Goal: Task Accomplishment & Management: Complete application form

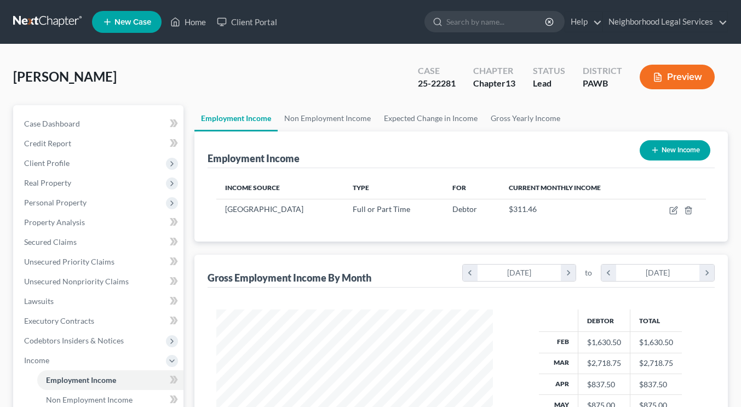
scroll to position [196, 299]
drag, startPoint x: 0, startPoint y: 0, endPoint x: 44, endPoint y: 18, distance: 47.7
click at [44, 18] on link at bounding box center [48, 22] width 70 height 20
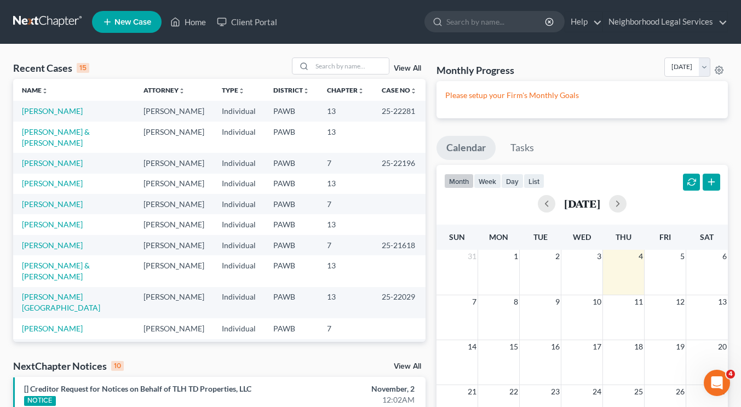
click at [125, 23] on span "New Case" at bounding box center [133, 22] width 37 height 8
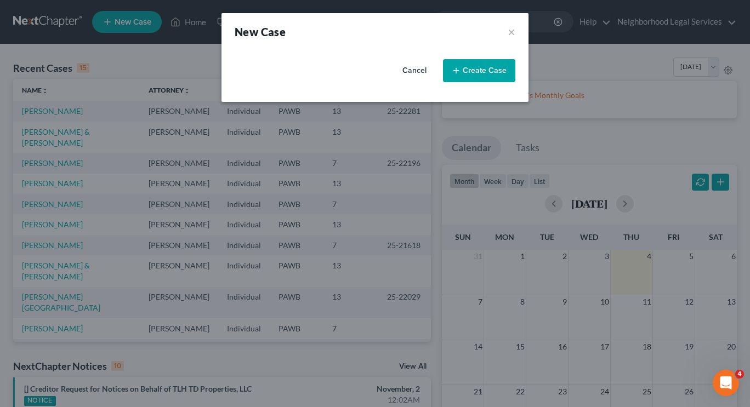
select select "69"
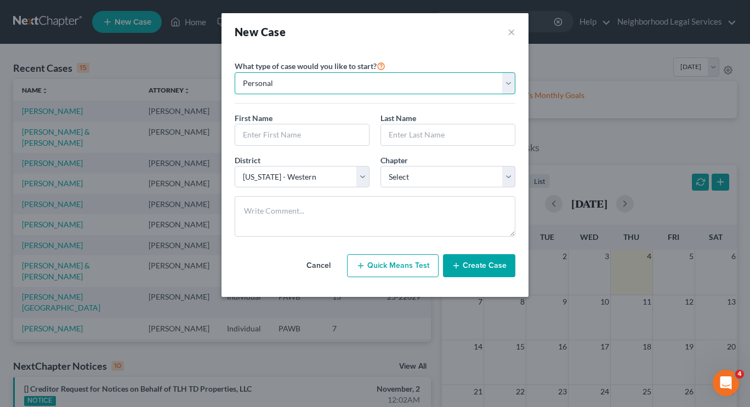
click at [325, 79] on select "Personal Business" at bounding box center [375, 83] width 281 height 22
click at [299, 137] on input "text" at bounding box center [302, 134] width 134 height 21
type input "Michelle"
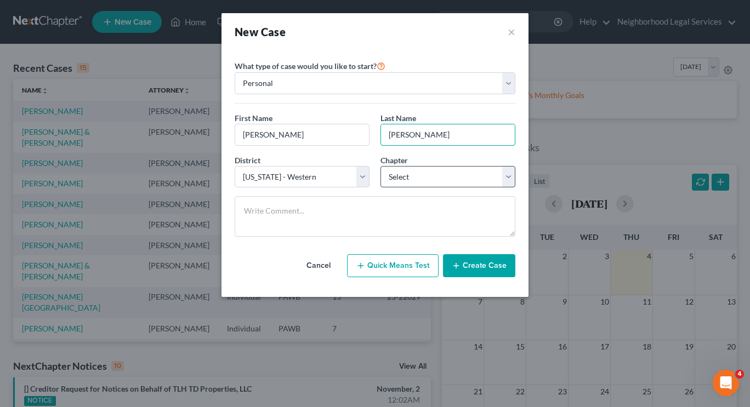
type input "Allison"
click at [401, 182] on select "Select 7 11 12 13" at bounding box center [447, 177] width 135 height 22
select select "3"
click at [380, 166] on select "Select 7 11 12 13" at bounding box center [447, 177] width 135 height 22
click at [506, 271] on button "Create Case" at bounding box center [479, 265] width 72 height 23
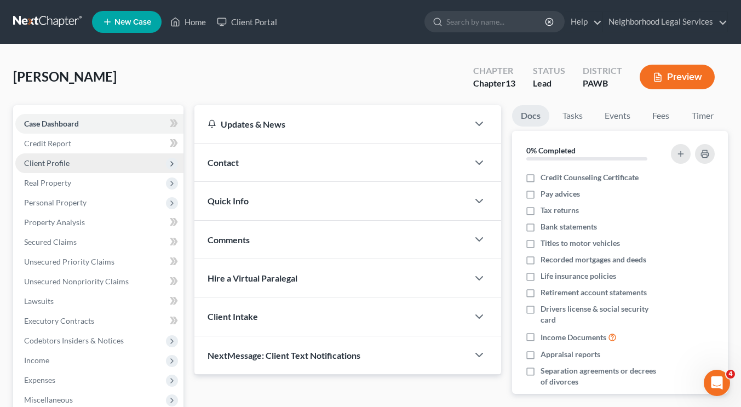
click at [90, 154] on span "Client Profile" at bounding box center [99, 163] width 168 height 20
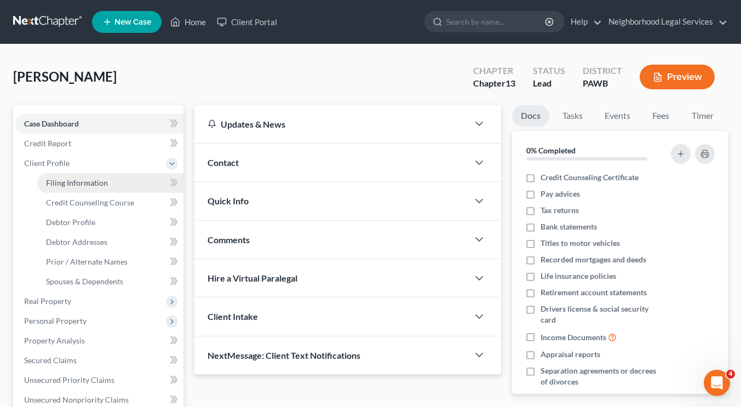
click at [89, 179] on span "Filing Information" at bounding box center [77, 182] width 62 height 9
select select "1"
select select "0"
select select "3"
select select "69"
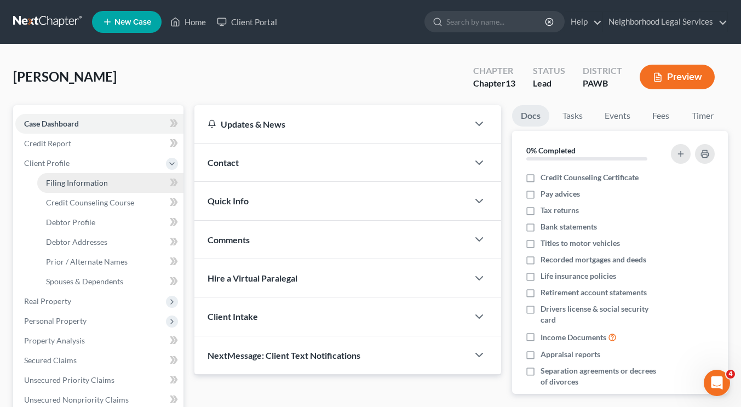
select select "39"
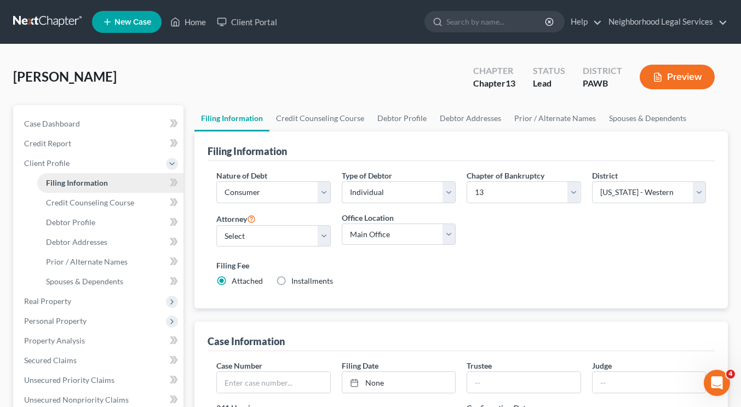
scroll to position [123, 0]
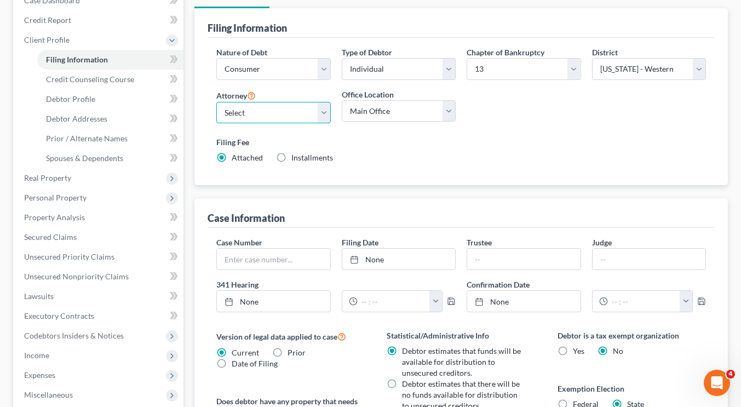
click at [293, 107] on select "Select" at bounding box center [273, 113] width 114 height 22
click at [283, 121] on select "Select" at bounding box center [273, 113] width 114 height 22
click at [301, 110] on select "Select" at bounding box center [273, 113] width 114 height 22
select select "0"
click at [216, 102] on select "Select Catherine T. Martin - PAWB William Creighton - PAWB Eileen Yacknin - PAW…" at bounding box center [273, 113] width 114 height 22
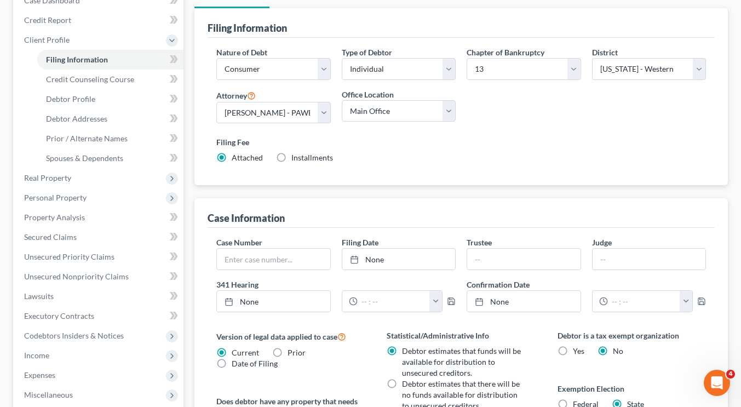
click at [520, 98] on div "Nature of Debt Select Business Consumer Other Nature of Business Select Clearin…" at bounding box center [461, 110] width 501 height 126
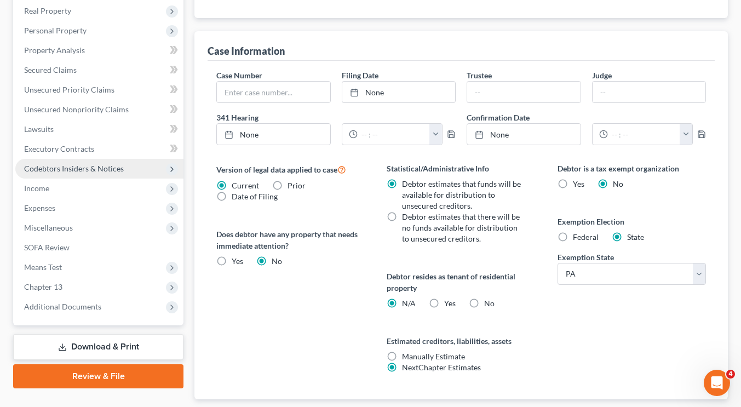
scroll to position [58, 0]
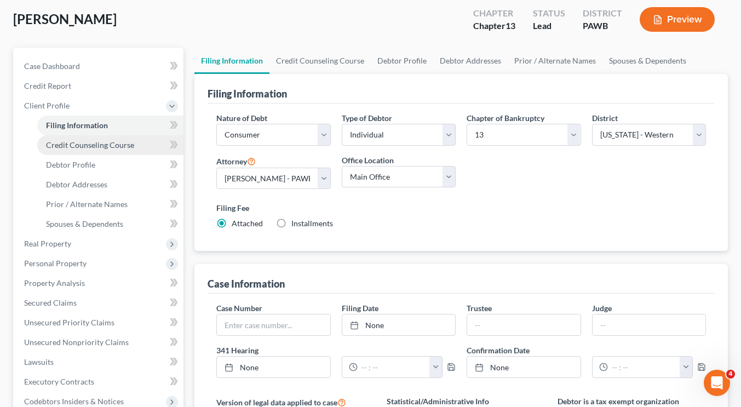
click at [75, 145] on span "Credit Counseling Course" at bounding box center [90, 144] width 88 height 9
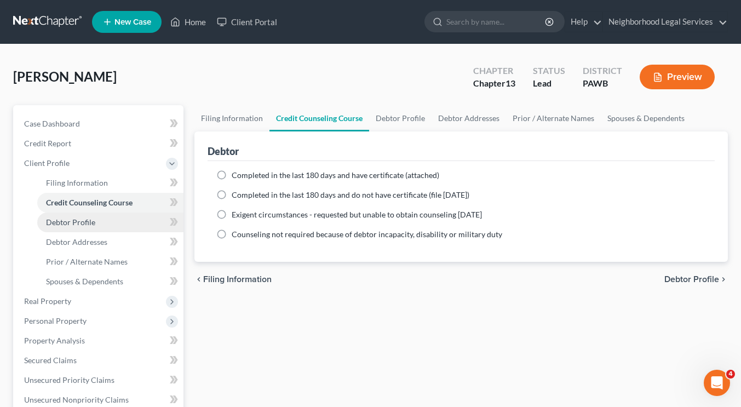
click at [106, 219] on link "Debtor Profile" at bounding box center [110, 223] width 146 height 20
select select "0"
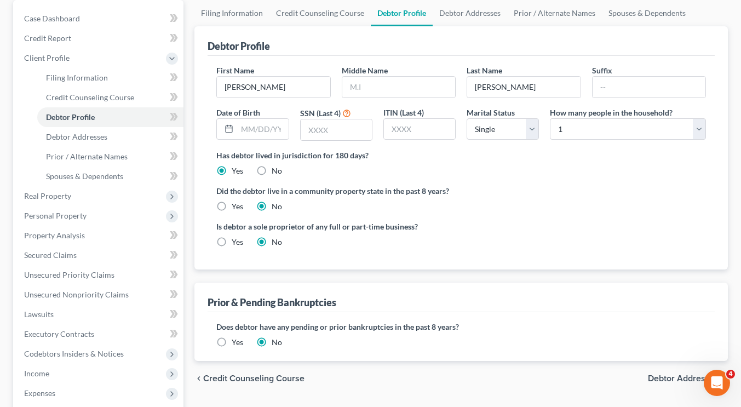
scroll to position [105, 0]
click at [376, 84] on input "text" at bounding box center [399, 87] width 113 height 21
type input "J"
click at [466, 164] on div "Has debtor lived in jurisdiction for 180 days? Yes No Debtor must reside in jur…" at bounding box center [461, 163] width 490 height 27
paste input "210-"
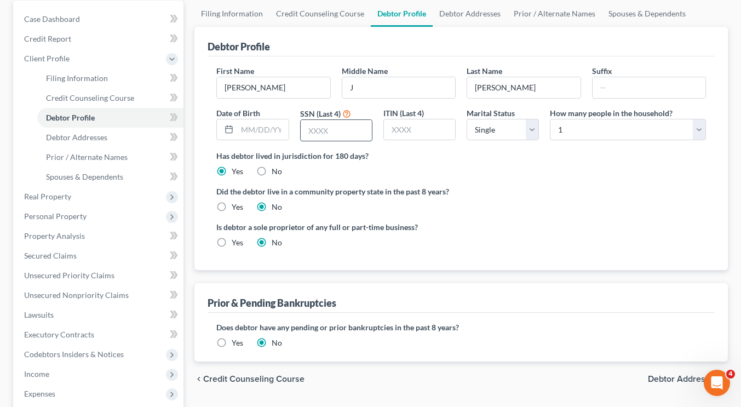
click at [353, 132] on input "text" at bounding box center [336, 130] width 71 height 21
type input "2"
type input "4427"
click at [244, 129] on input "text" at bounding box center [262, 129] width 51 height 21
paste input "10/05/1961"
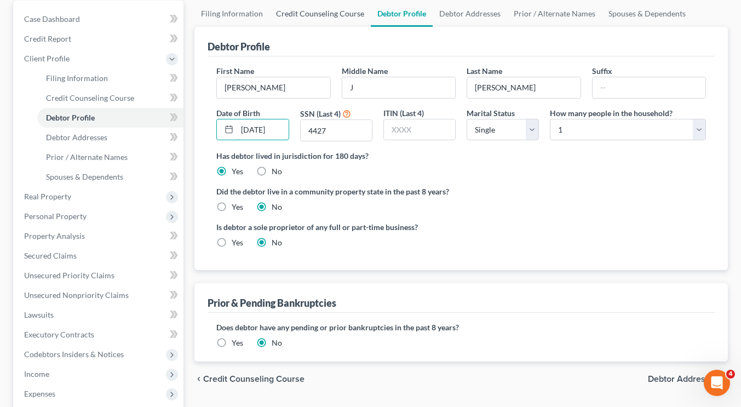
scroll to position [0, 2]
type input "10/05/1961"
click at [535, 149] on div "First Name Michelle Middle Name J Last Name Allison Suffix Date of Birth 10/05/…" at bounding box center [461, 107] width 501 height 85
click at [593, 136] on select "Select 1 2 3 4 5 6 7 8 9 10 11 12 13 14 15 16 17 18 19 20" at bounding box center [628, 130] width 156 height 22
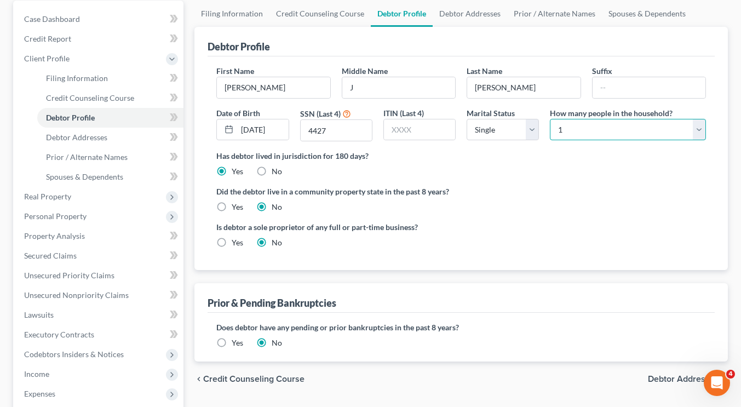
click at [593, 136] on select "Select 1 2 3 4 5 6 7 8 9 10 11 12 13 14 15 16 17 18 19 20" at bounding box center [628, 130] width 156 height 22
click at [550, 119] on select "Select 1 2 3 4 5 6 7 8 9 10 11 12 13 14 15 16 17 18 19 20" at bounding box center [628, 130] width 156 height 22
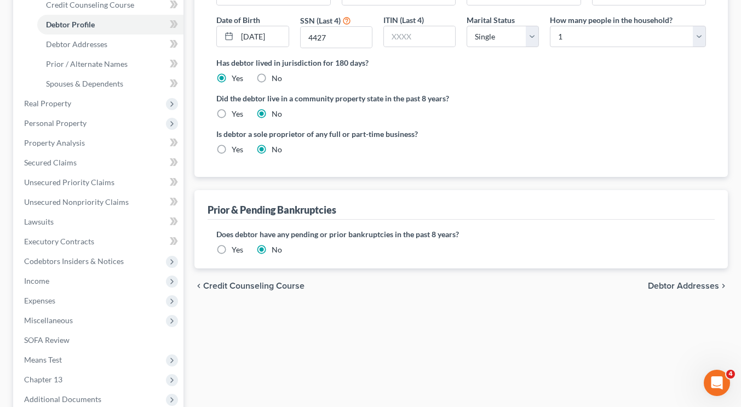
click at [450, 311] on div "Filing Information Credit Counseling Course Debtor Profile Debtor Addresses Pri…" at bounding box center [461, 194] width 545 height 574
drag, startPoint x: 694, startPoint y: 276, endPoint x: 695, endPoint y: 281, distance: 5.5
click at [695, 281] on div "chevron_left Credit Counseling Course Debtor Addresses chevron_right" at bounding box center [462, 286] width 534 height 35
click at [695, 282] on span "Debtor Addresses" at bounding box center [683, 286] width 71 height 9
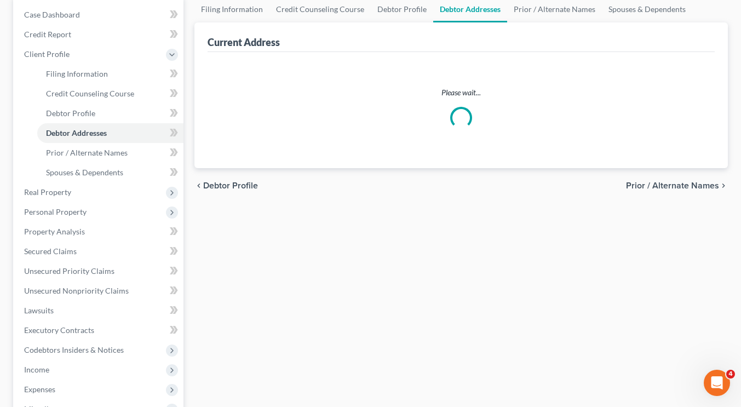
scroll to position [24, 0]
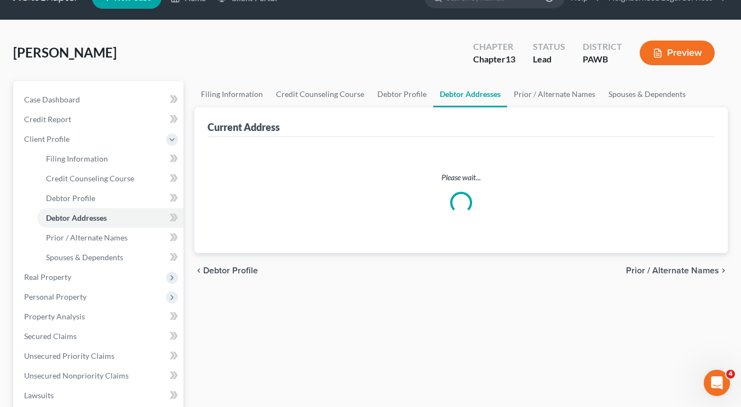
select select "0"
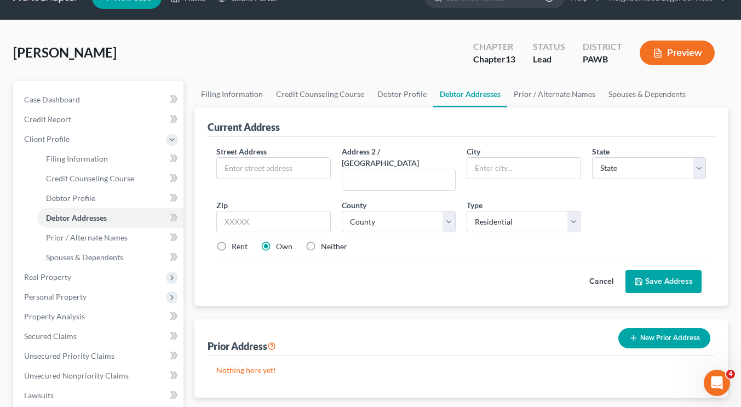
scroll to position [0, 0]
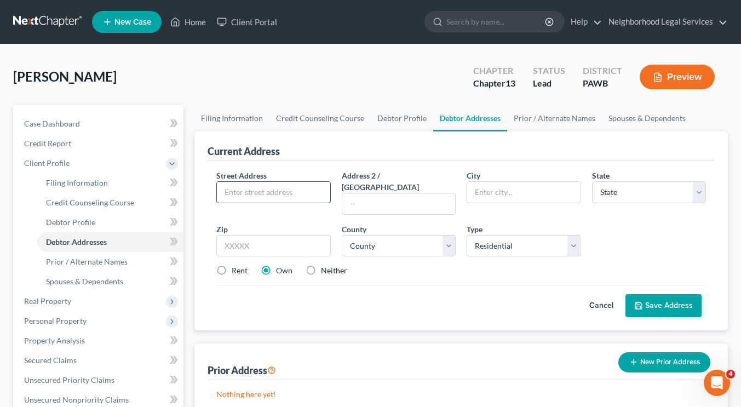
click at [294, 196] on input "text" at bounding box center [273, 192] width 113 height 21
paste input "3645 Northern Pike"
click at [303, 183] on input "3645 Northern Pike" at bounding box center [273, 192] width 113 height 21
type input "3645 Northern Pike"
click at [506, 186] on input "text" at bounding box center [523, 192] width 113 height 21
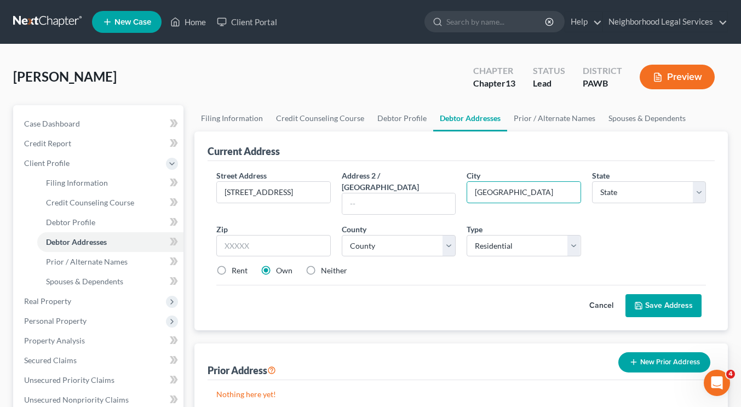
type input "Monroeville"
click at [295, 235] on input "text" at bounding box center [273, 246] width 114 height 22
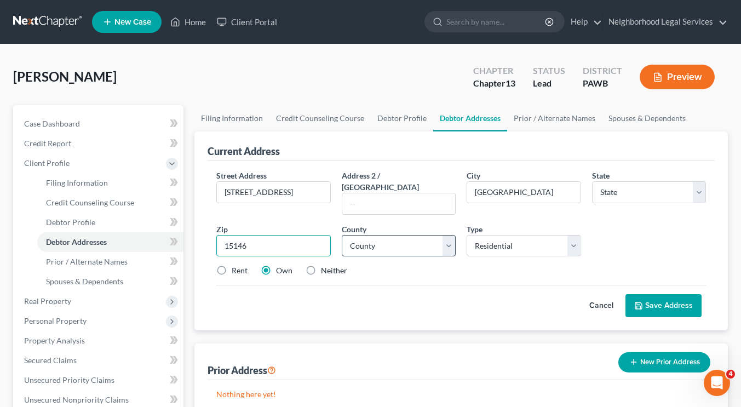
type input "15146"
click at [453, 235] on select "County" at bounding box center [399, 246] width 114 height 22
select select "39"
click at [519, 250] on div "Street Address * 3645 Northern Pike Address 2 / PO Box City * Monroeville State…" at bounding box center [461, 228] width 501 height 116
click at [410, 235] on select "County" at bounding box center [399, 246] width 114 height 22
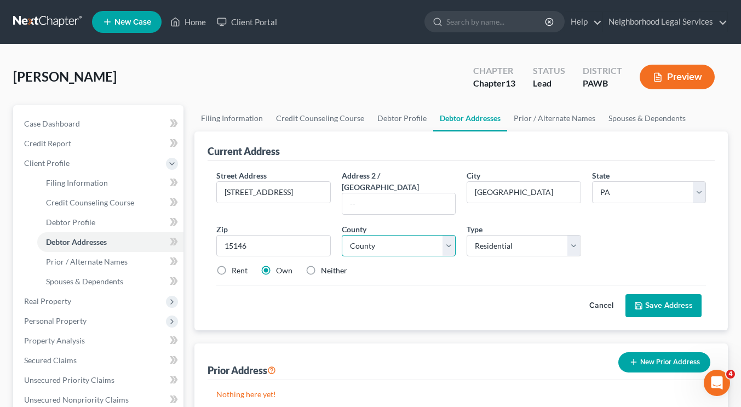
select select "1"
click at [342, 235] on select "County Adams County Allegheny County Armstrong County Beaver County Bedford Cou…" at bounding box center [399, 246] width 114 height 22
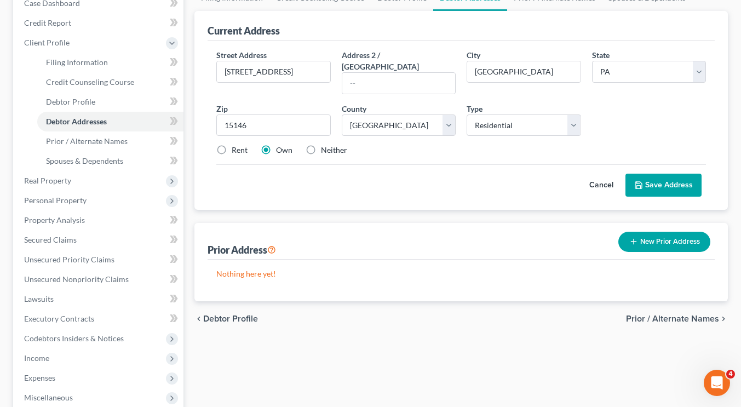
click at [670, 175] on button "Save Address" at bounding box center [664, 185] width 76 height 23
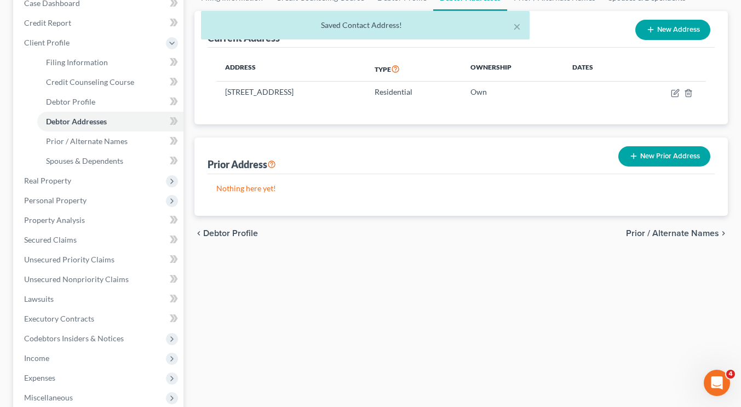
scroll to position [0, 0]
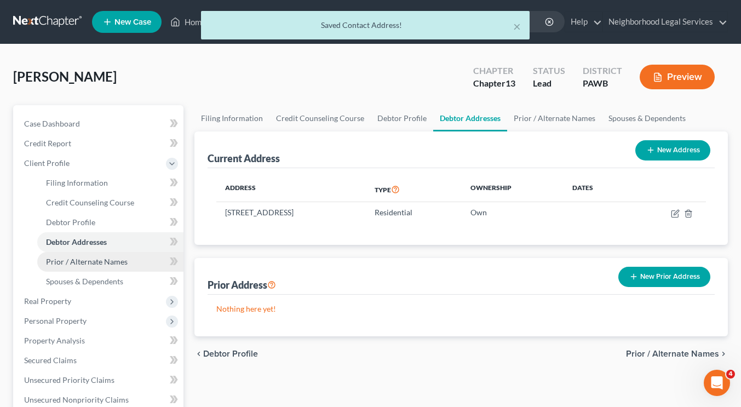
click at [93, 260] on span "Prior / Alternate Names" at bounding box center [87, 261] width 82 height 9
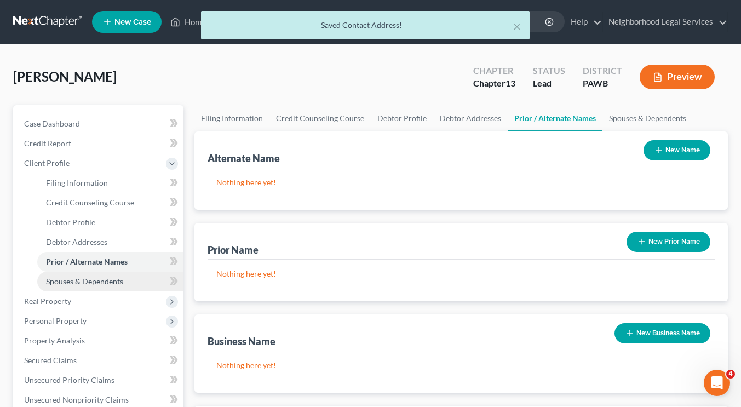
click at [93, 282] on span "Spouses & Dependents" at bounding box center [84, 281] width 77 height 9
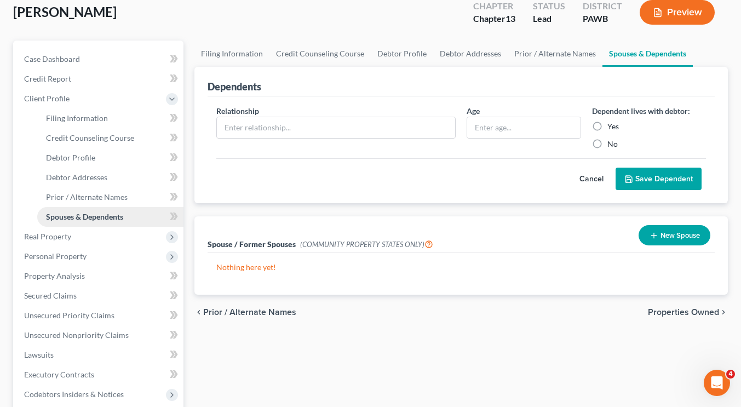
scroll to position [65, 0]
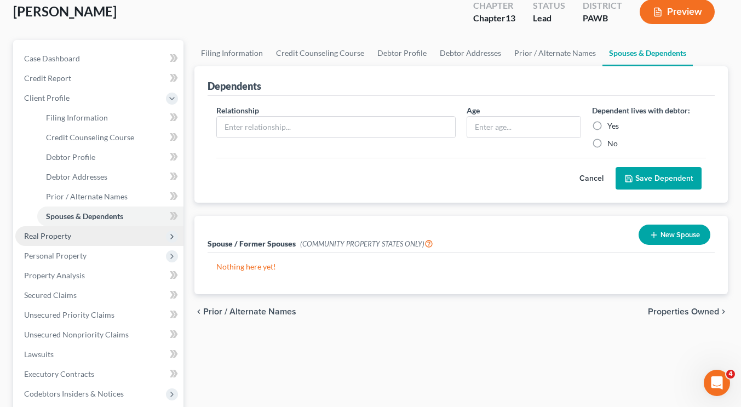
click at [89, 230] on span "Real Property" at bounding box center [99, 236] width 168 height 20
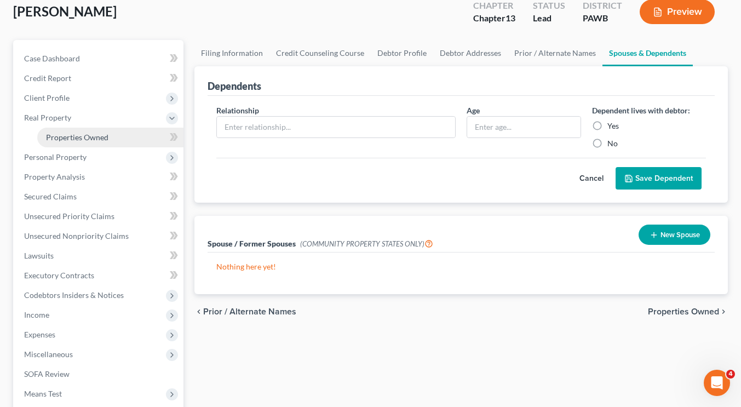
click at [95, 139] on span "Properties Owned" at bounding box center [77, 137] width 62 height 9
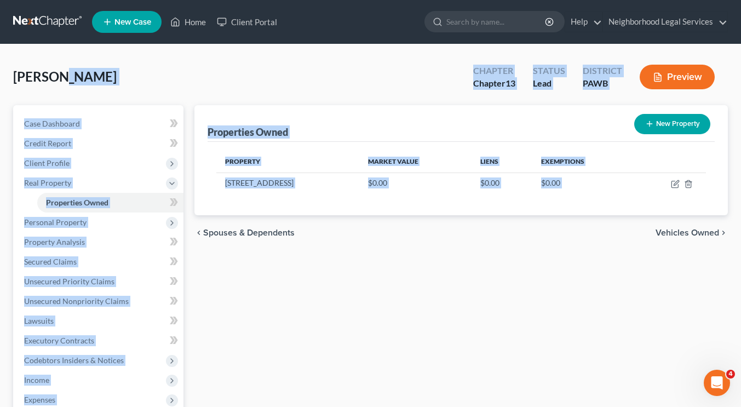
drag, startPoint x: 526, startPoint y: 203, endPoint x: 52, endPoint y: 62, distance: 494.1
click at [52, 62] on div "Allison, Michelle Upgraded Chapter Chapter 13 Status Lead District PAWB Preview…" at bounding box center [370, 324] width 715 height 532
click at [52, 62] on div "Allison, Michelle Upgraded Chapter Chapter 13 Status Lead District PAWB Preview" at bounding box center [370, 82] width 715 height 48
drag, startPoint x: 5, startPoint y: 77, endPoint x: 502, endPoint y: 360, distance: 571.7
click at [502, 360] on div "Allison, Michelle Upgraded Chapter Chapter 13 Status Lead District PAWB Preview…" at bounding box center [370, 323] width 741 height 558
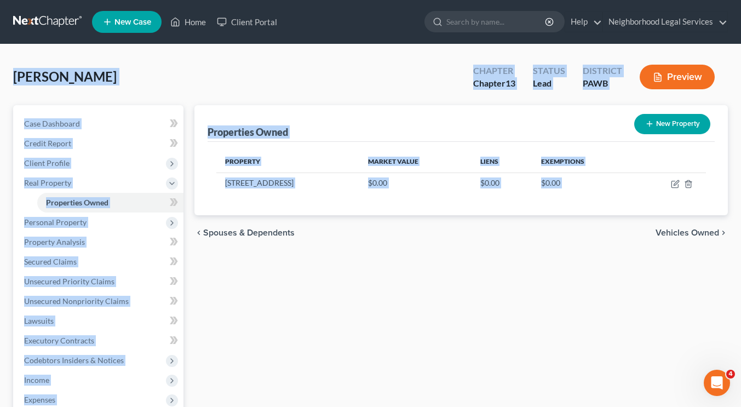
click at [502, 360] on div "Properties Owned New Property Property Market Value Liens Exemptions 3645 North…" at bounding box center [461, 342] width 545 height 475
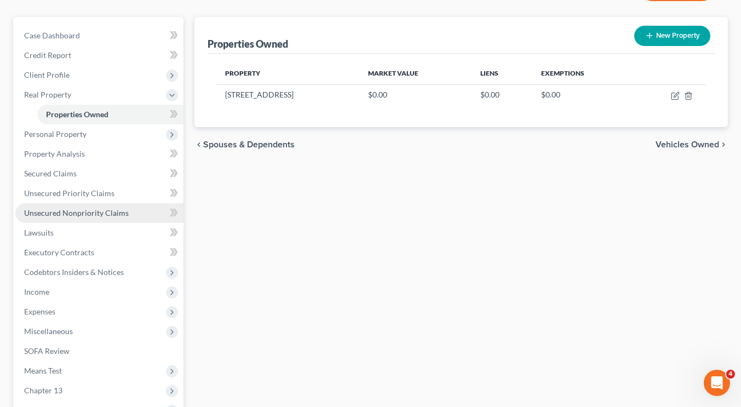
scroll to position [78, 0]
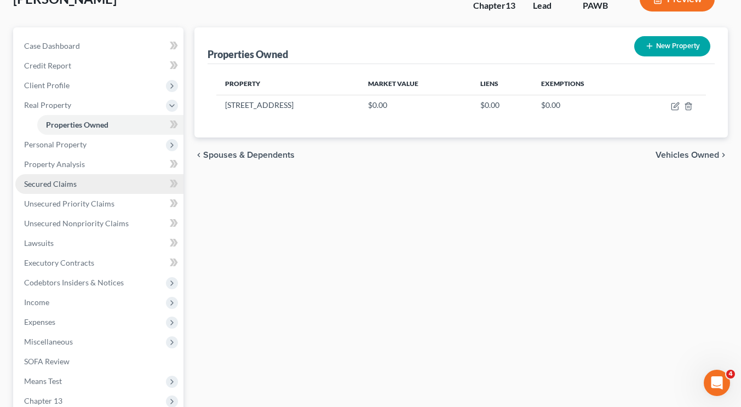
click at [104, 177] on link "Secured Claims" at bounding box center [99, 184] width 168 height 20
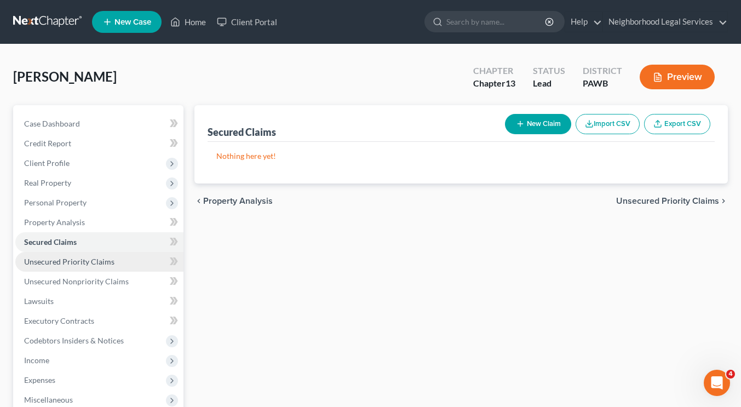
scroll to position [76, 0]
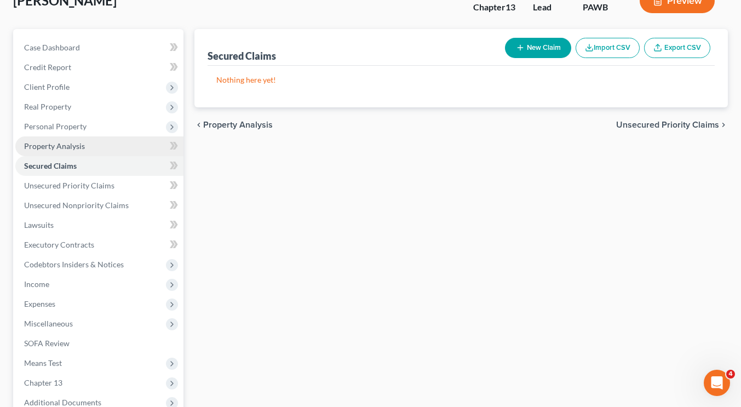
click at [84, 139] on link "Property Analysis" at bounding box center [99, 146] width 168 height 20
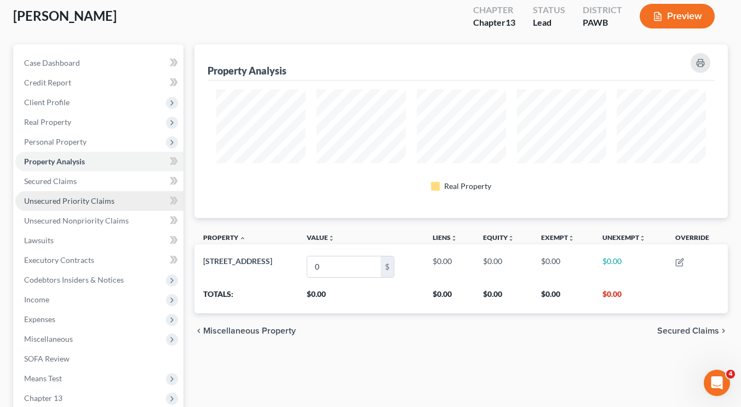
click at [102, 206] on link "Unsecured Priority Claims" at bounding box center [99, 201] width 168 height 20
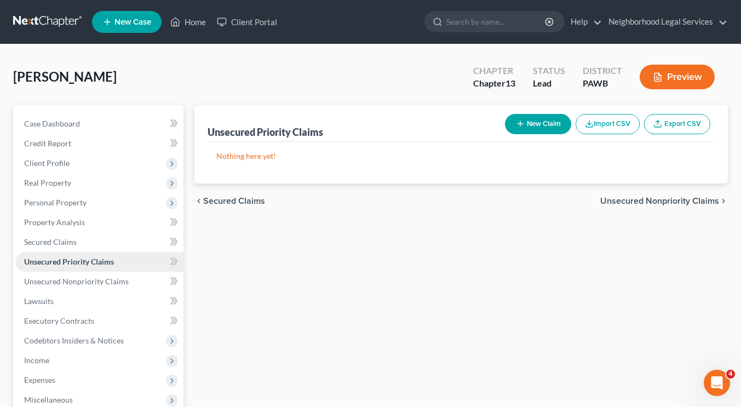
scroll to position [194, 0]
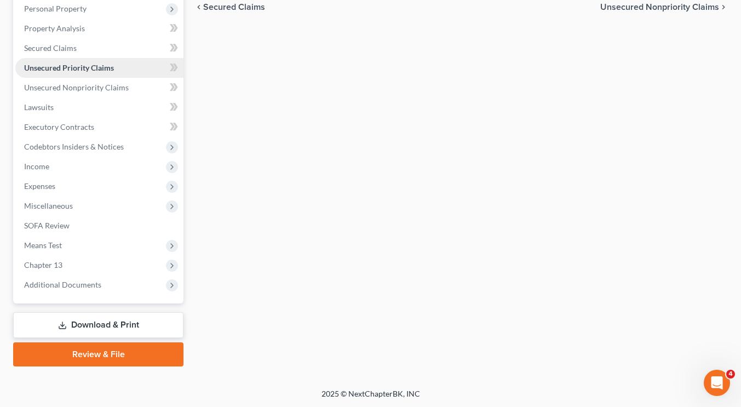
click at [107, 255] on span "Chapter 13" at bounding box center [99, 265] width 168 height 20
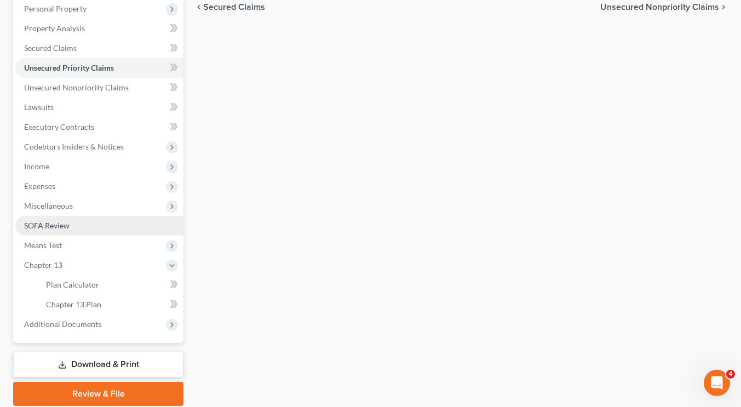
click at [111, 219] on link "SOFA Review" at bounding box center [99, 226] width 168 height 20
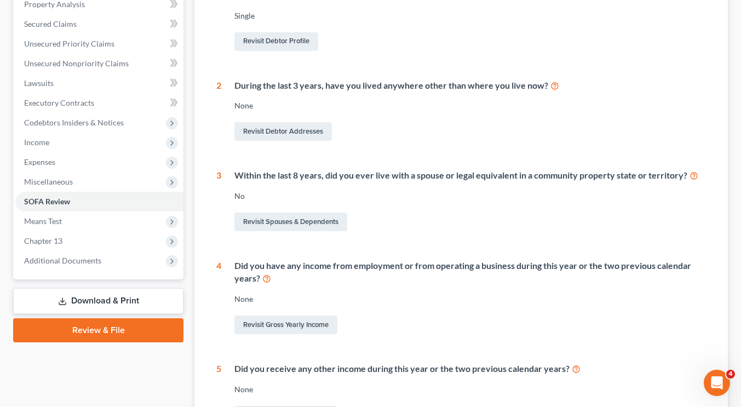
scroll to position [219, 0]
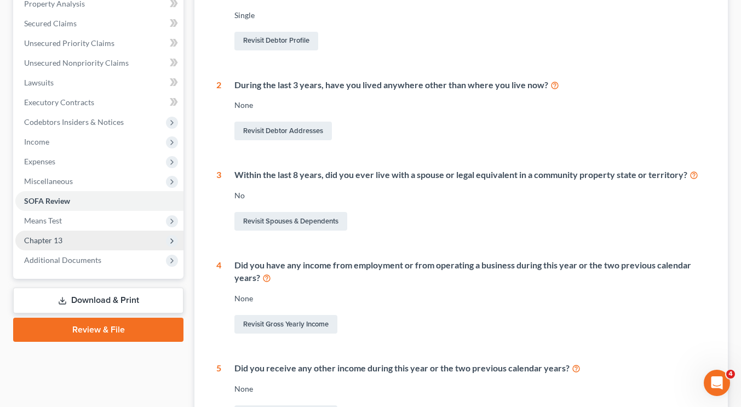
click at [69, 237] on span "Chapter 13" at bounding box center [99, 241] width 168 height 20
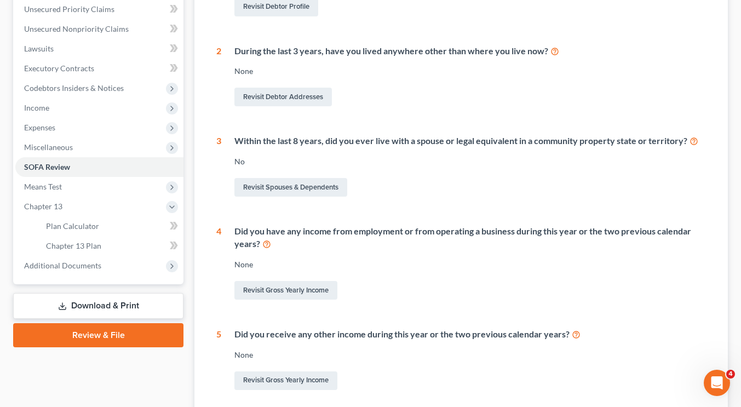
scroll to position [265, 0]
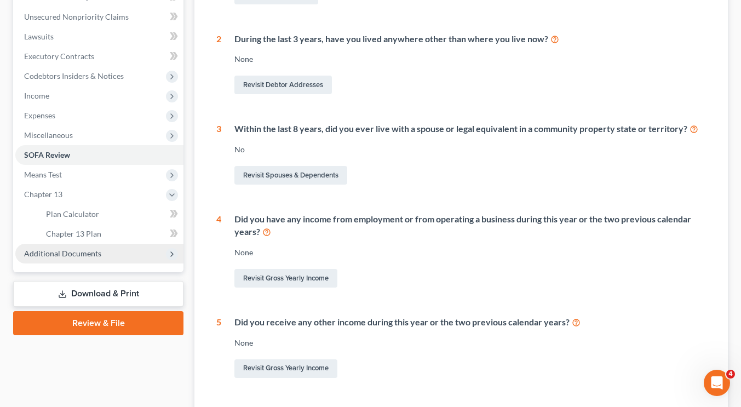
click at [110, 252] on span "Additional Documents" at bounding box center [99, 254] width 168 height 20
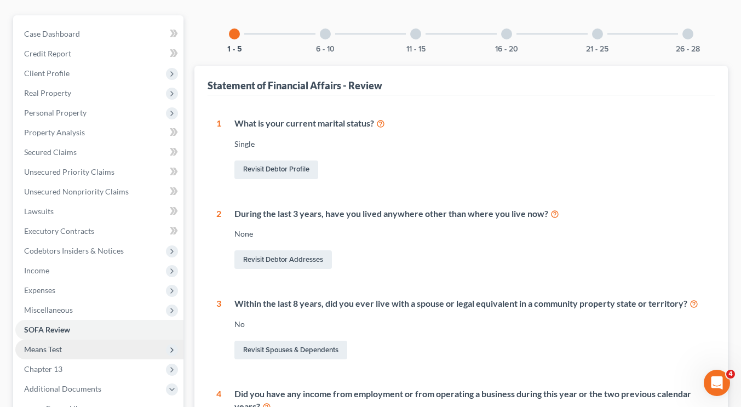
scroll to position [81, 0]
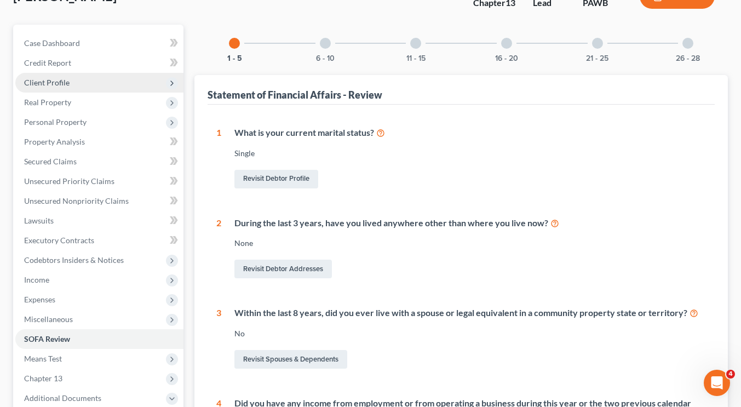
click at [95, 81] on span "Client Profile" at bounding box center [99, 83] width 168 height 20
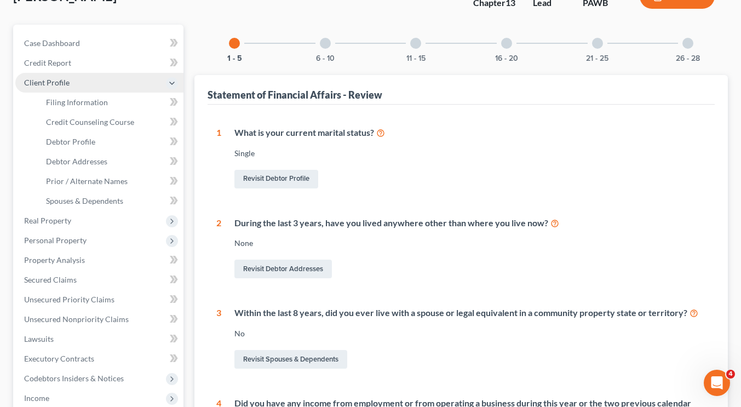
click at [95, 81] on span "Client Profile" at bounding box center [99, 83] width 168 height 20
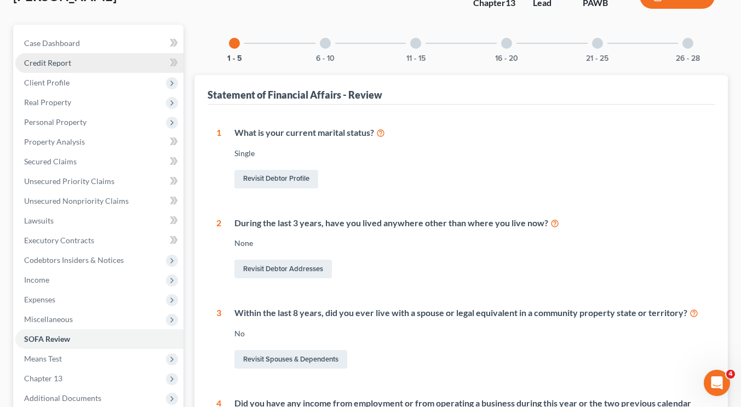
click at [98, 68] on link "Credit Report" at bounding box center [99, 63] width 168 height 20
